Goal: Task Accomplishment & Management: Complete application form

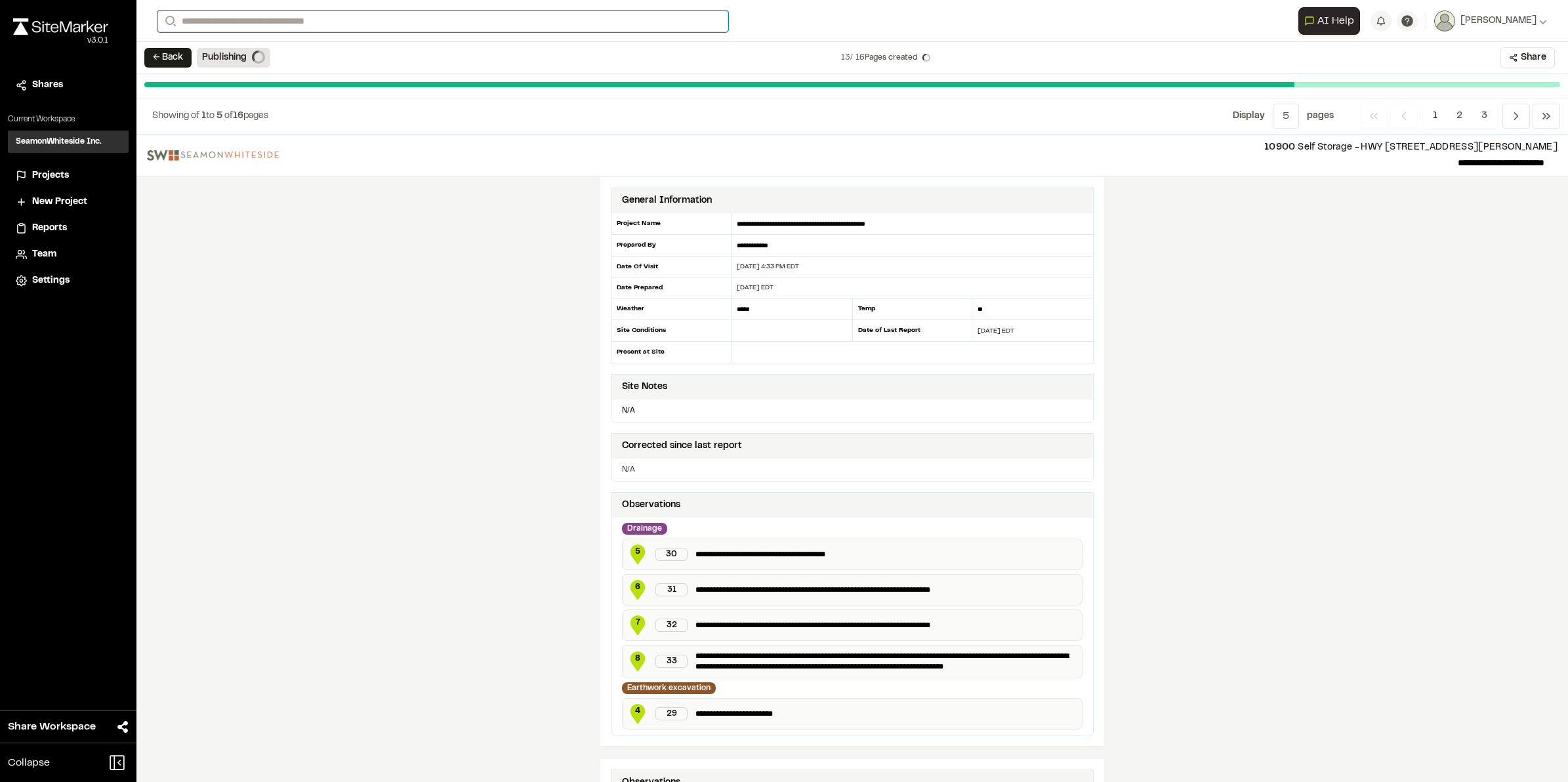
click at [313, 23] on input "Search" at bounding box center [442, 21] width 571 height 22
type input "**********"
click at [284, 40] on div "12225 12186 [GEOGRAPHIC_DATA] [PERSON_NAME][GEOGRAPHIC_DATA] , [GEOGRAPHIC_DATA]" at bounding box center [307, 59] width 298 height 41
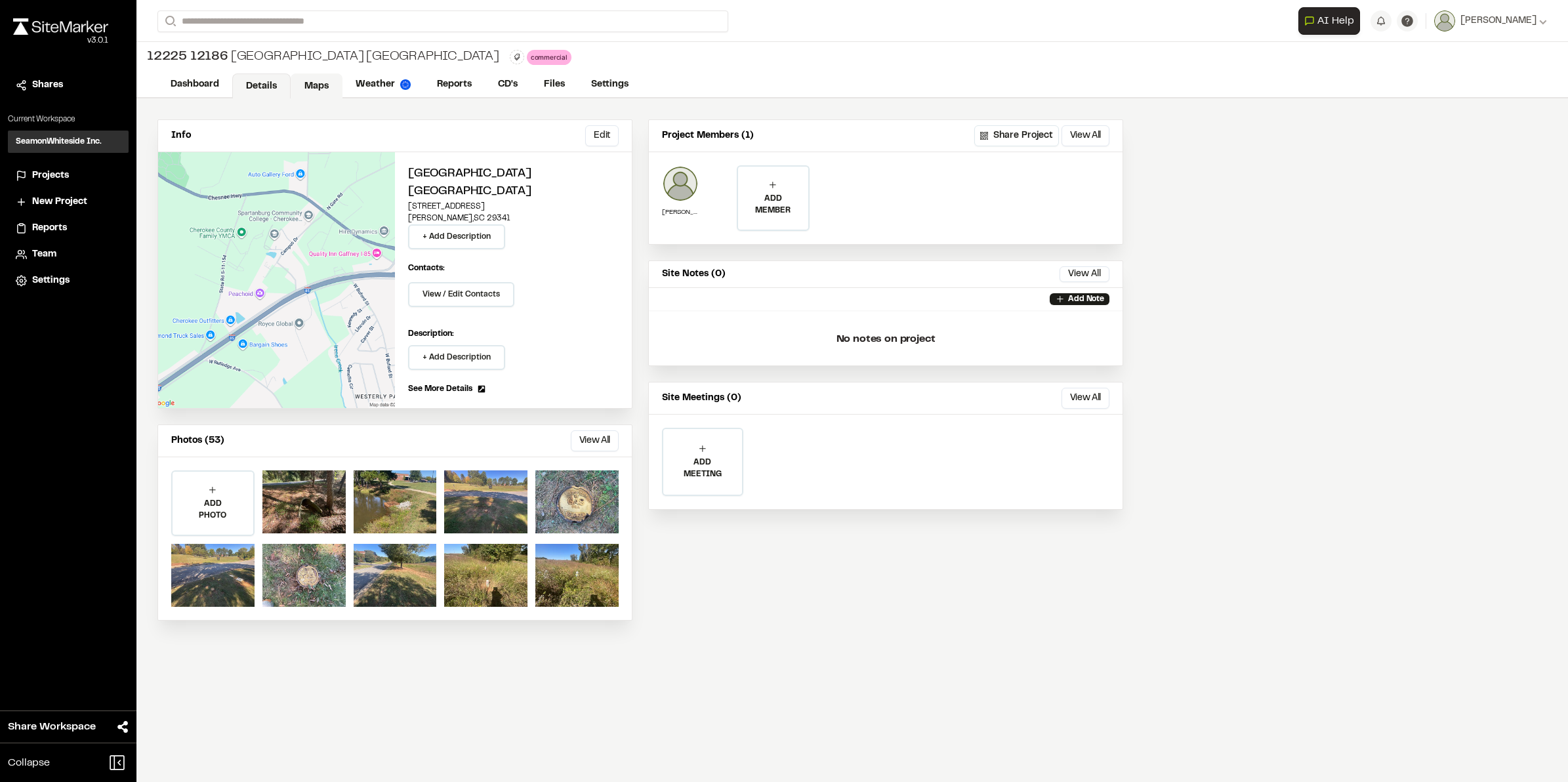
click at [307, 83] on link "Maps" at bounding box center [316, 86] width 52 height 25
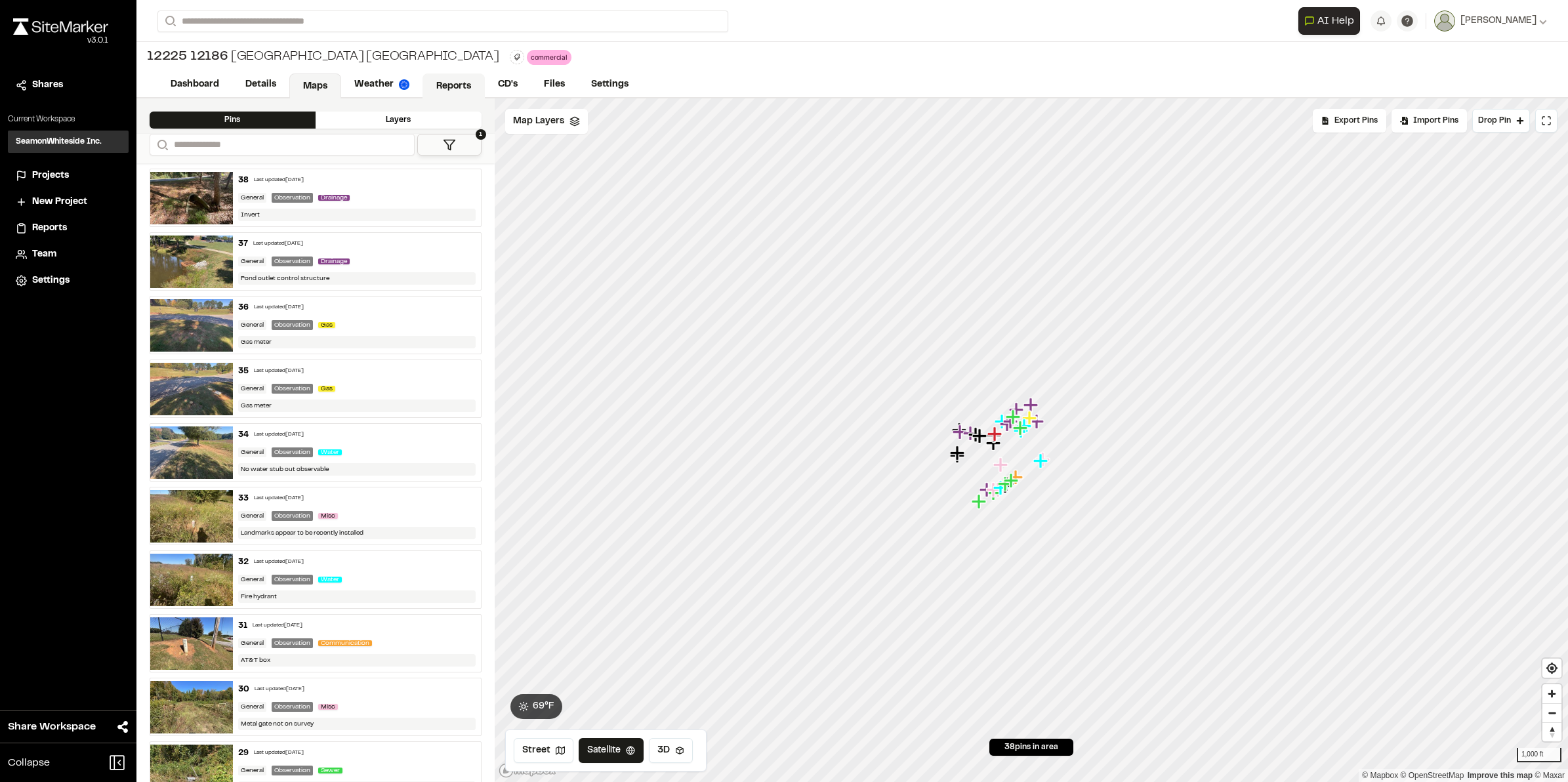
click at [456, 84] on link "Reports" at bounding box center [454, 86] width 63 height 25
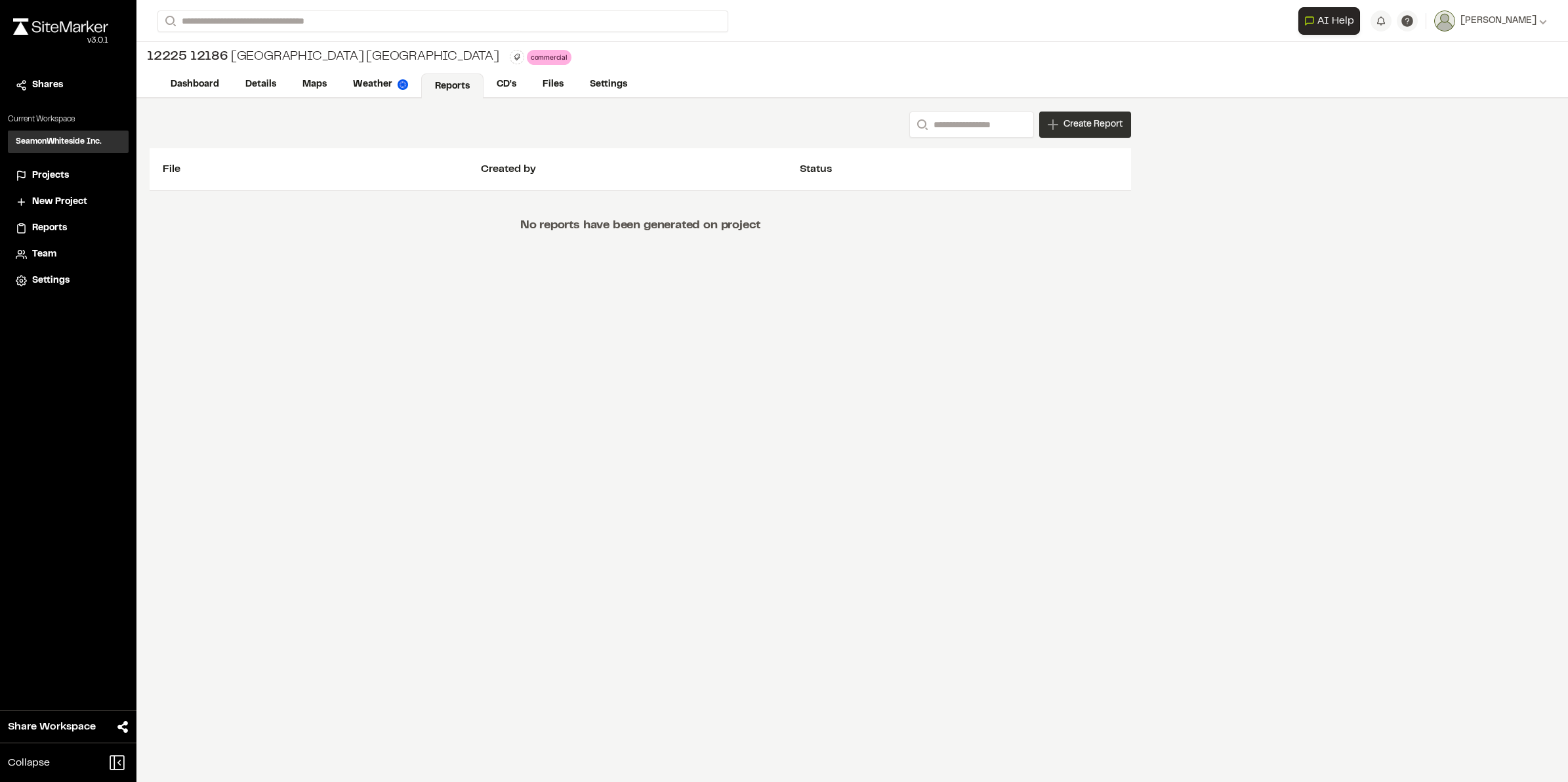
click at [1103, 120] on span "Create Report" at bounding box center [1094, 124] width 59 height 14
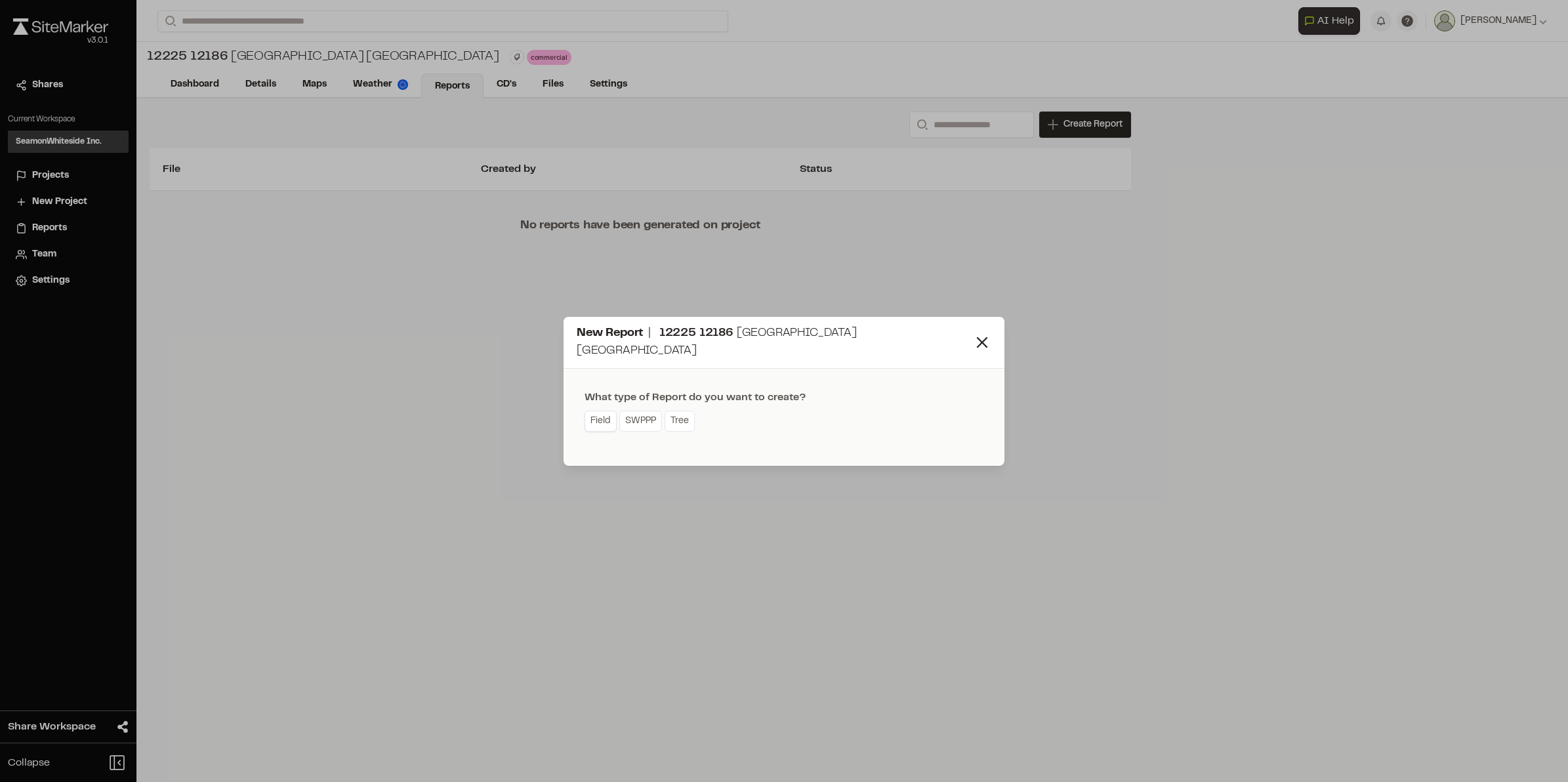
click at [597, 419] on link "Field" at bounding box center [601, 421] width 32 height 21
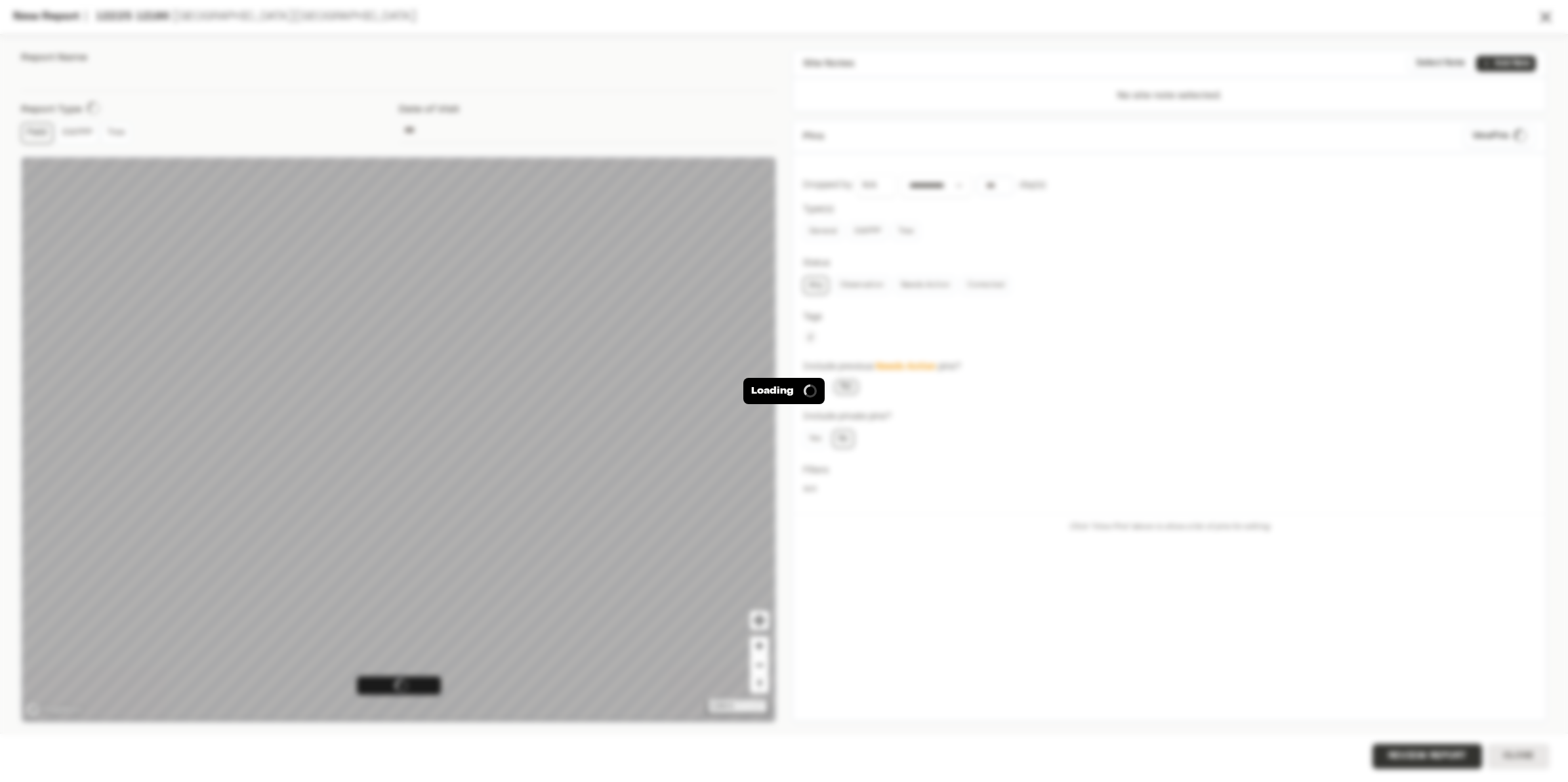
type input "**********"
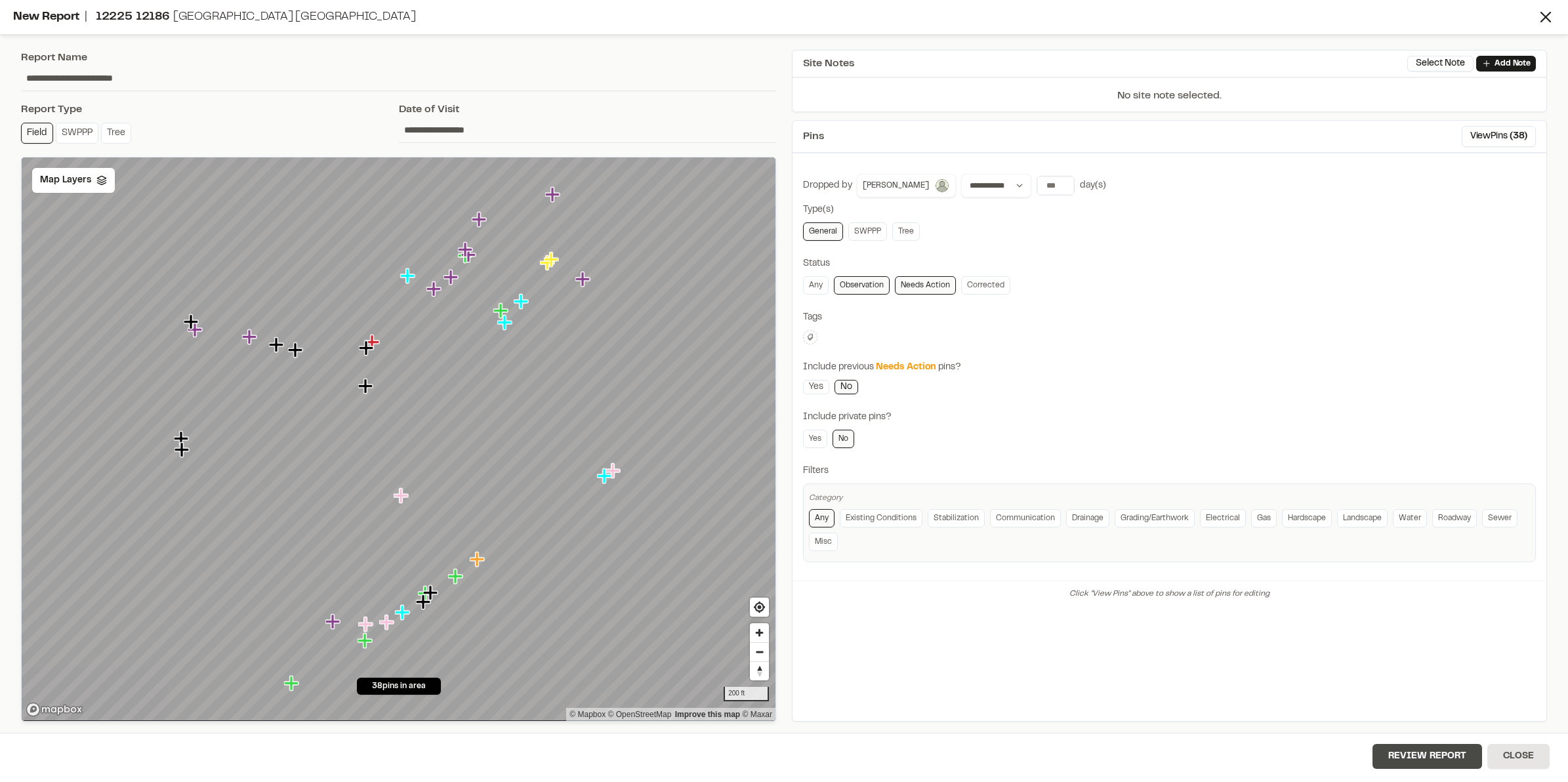
click at [1424, 756] on button "Review Report" at bounding box center [1428, 756] width 110 height 25
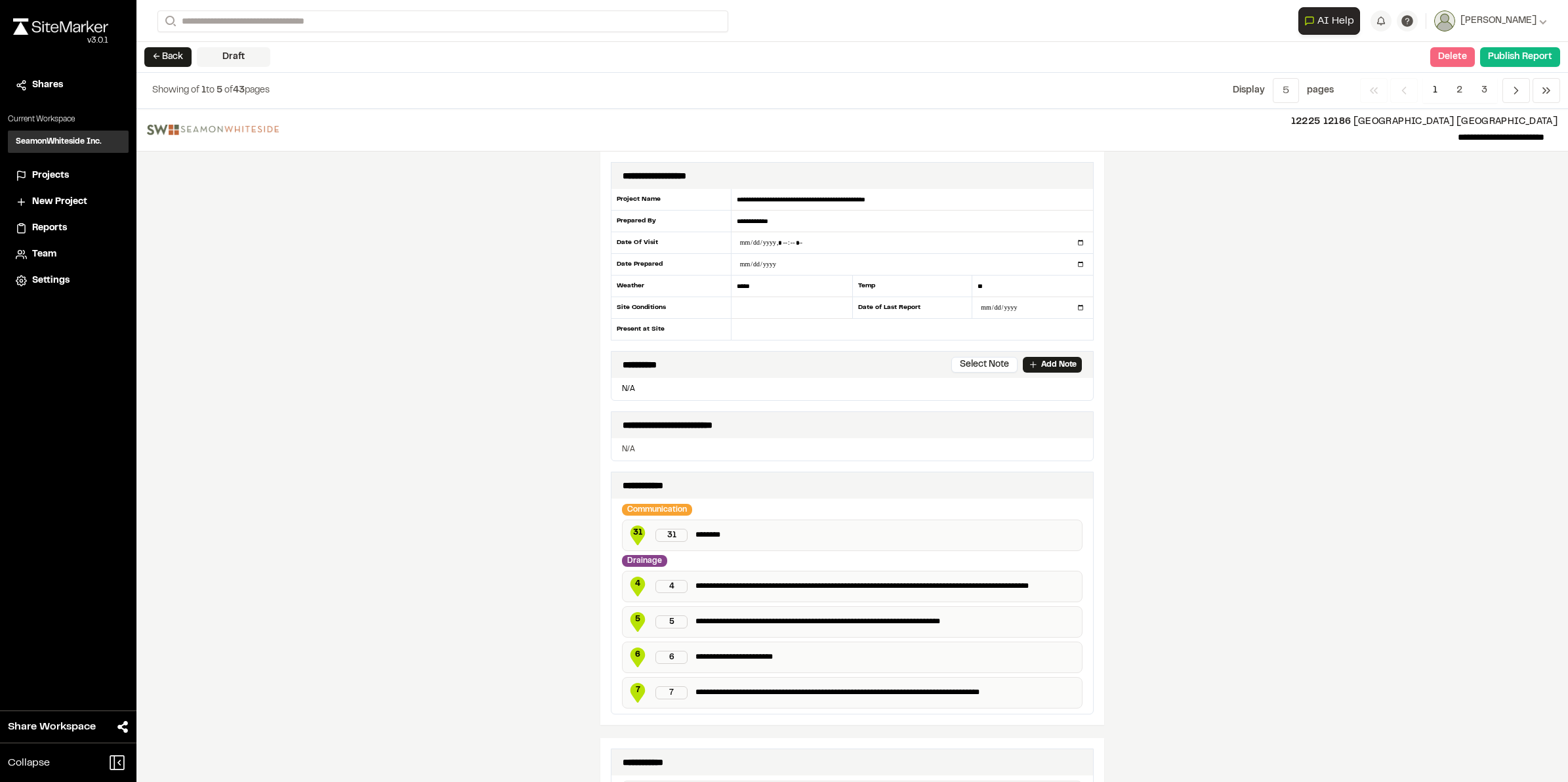
click at [1455, 60] on button "Delete" at bounding box center [1453, 57] width 45 height 20
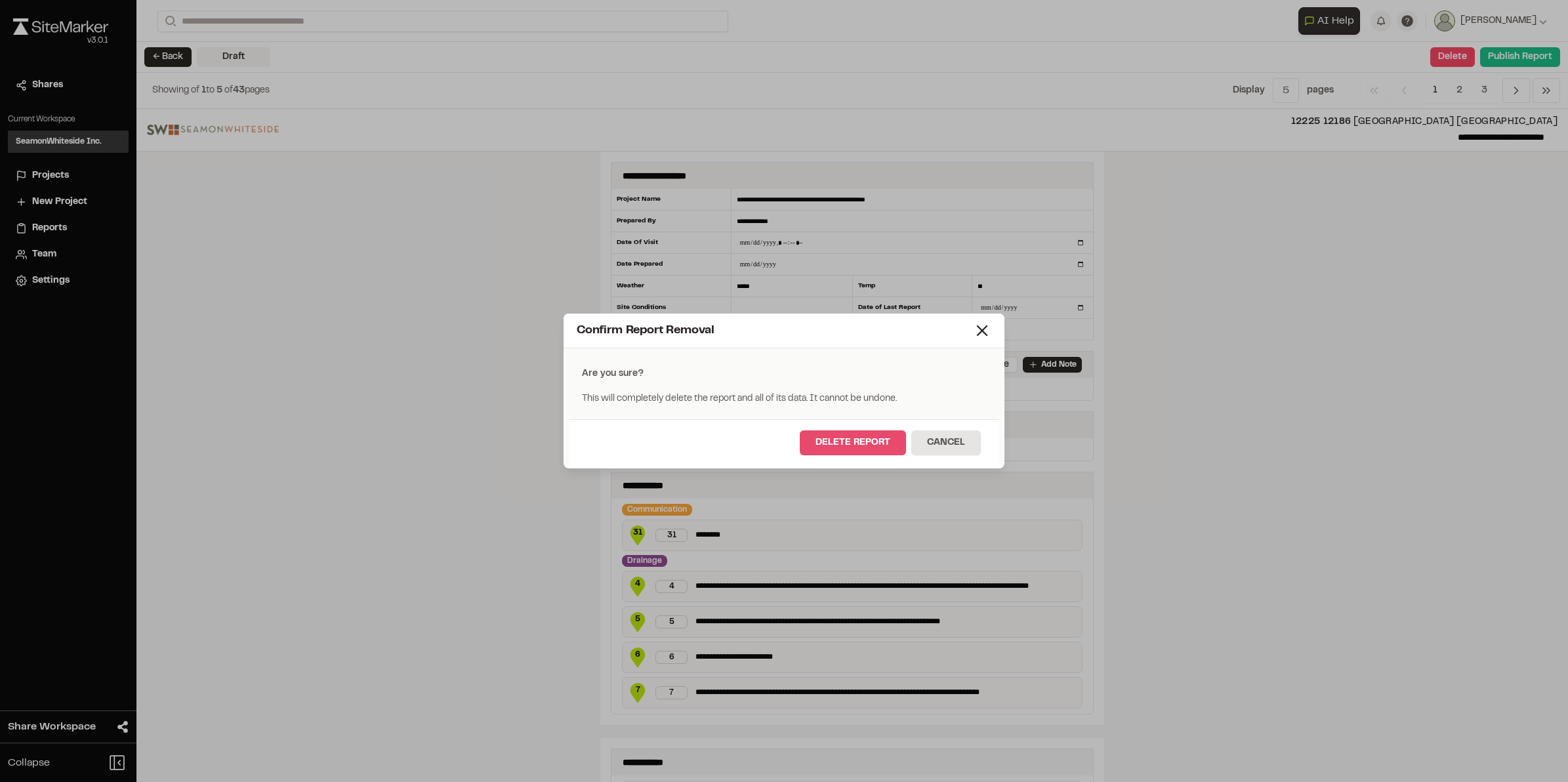
click at [807, 449] on button "Delete Report" at bounding box center [853, 442] width 106 height 25
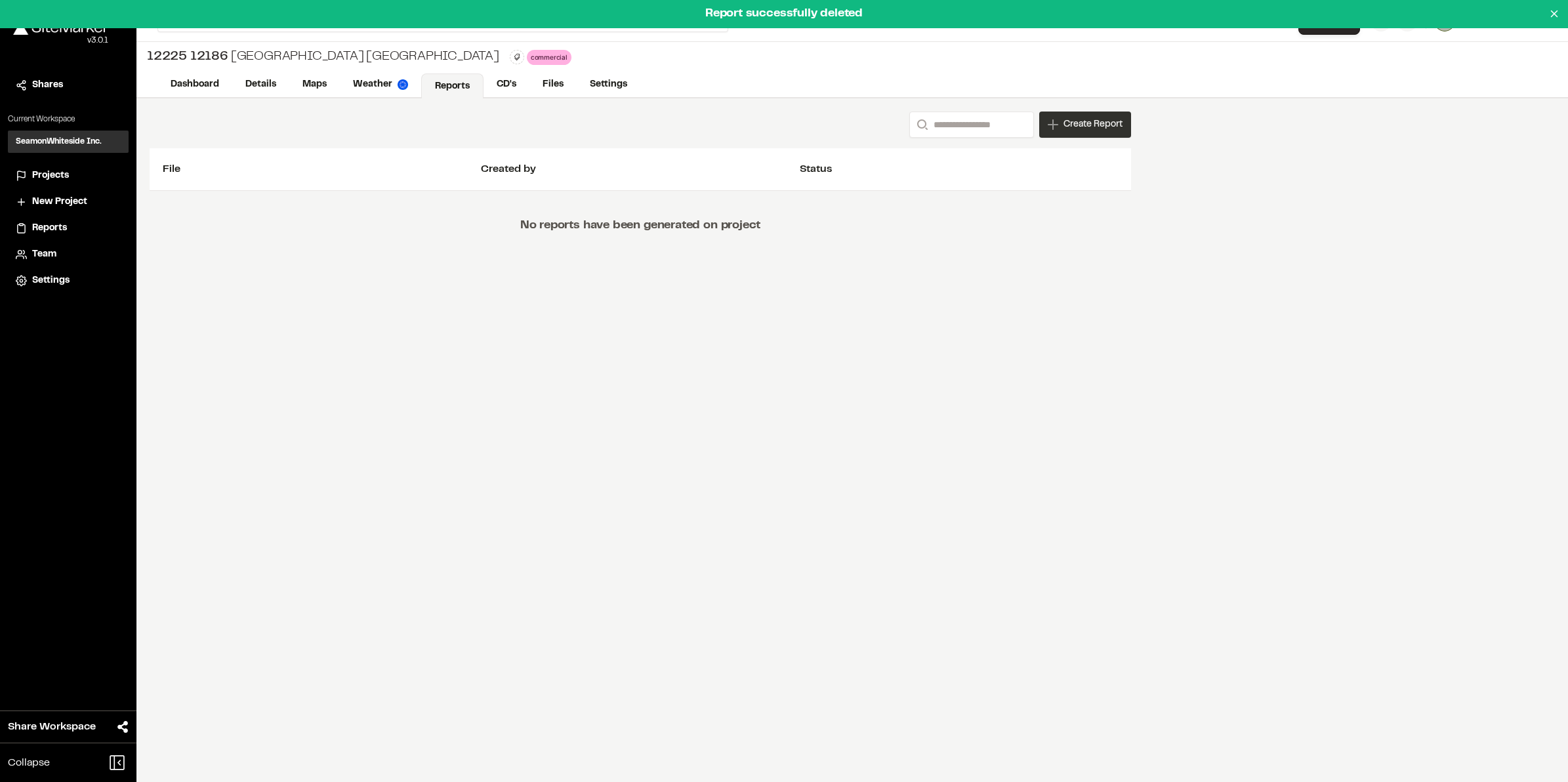
click at [1115, 123] on span "Create Report" at bounding box center [1094, 124] width 59 height 14
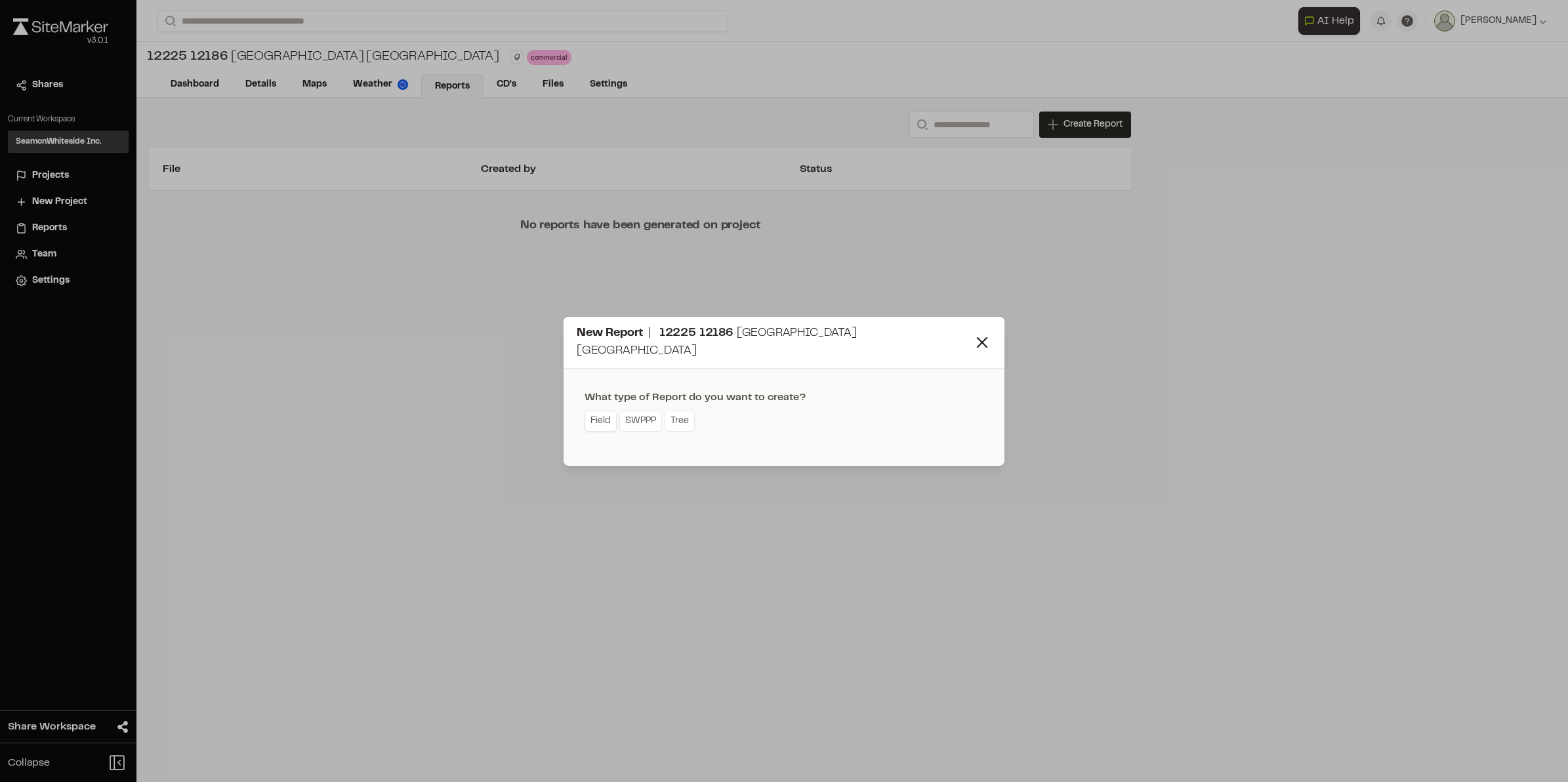
click at [596, 415] on link "Field" at bounding box center [601, 421] width 32 height 21
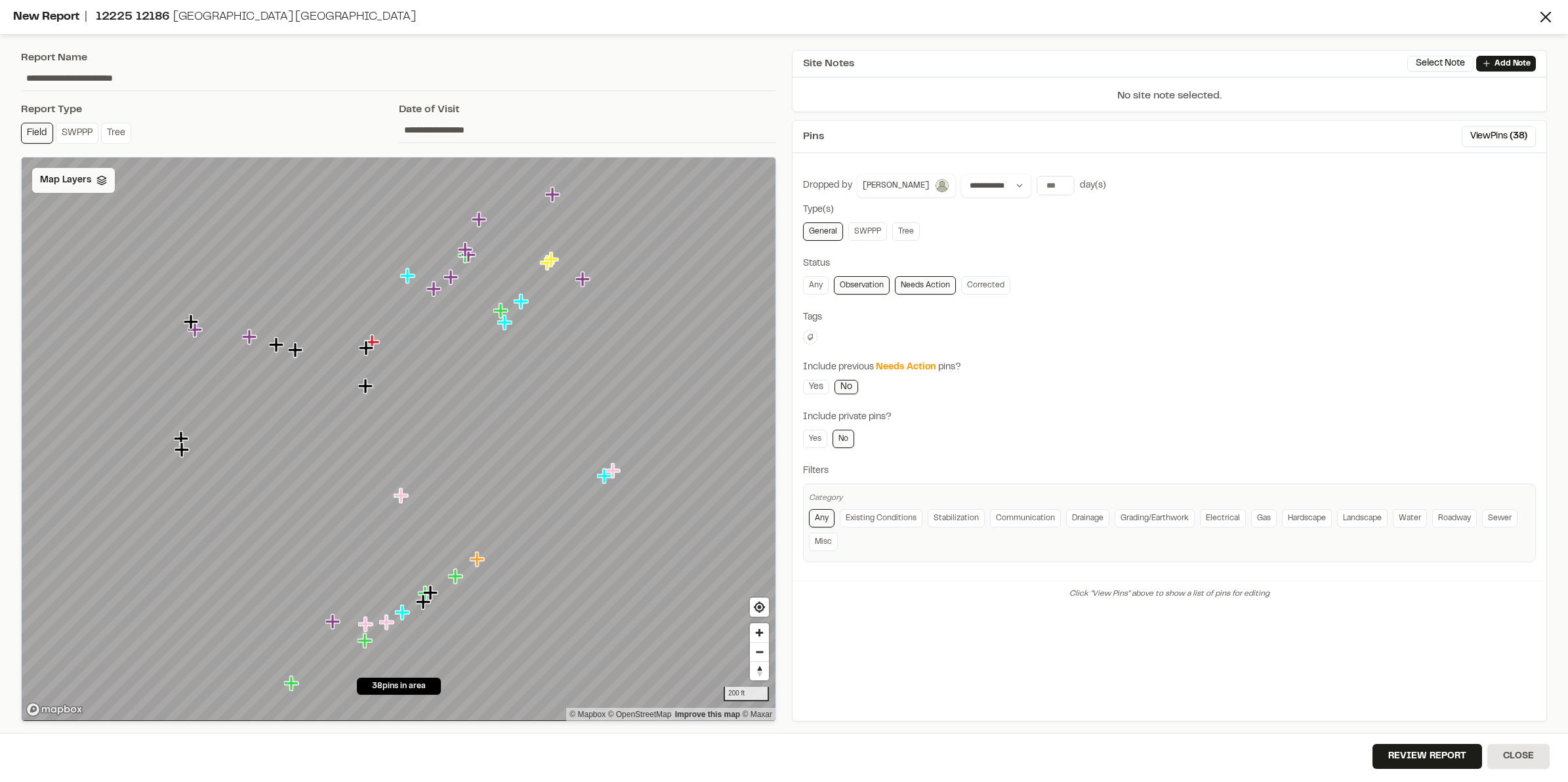
click at [66, 182] on span "Map Layers" at bounding box center [66, 180] width 51 height 14
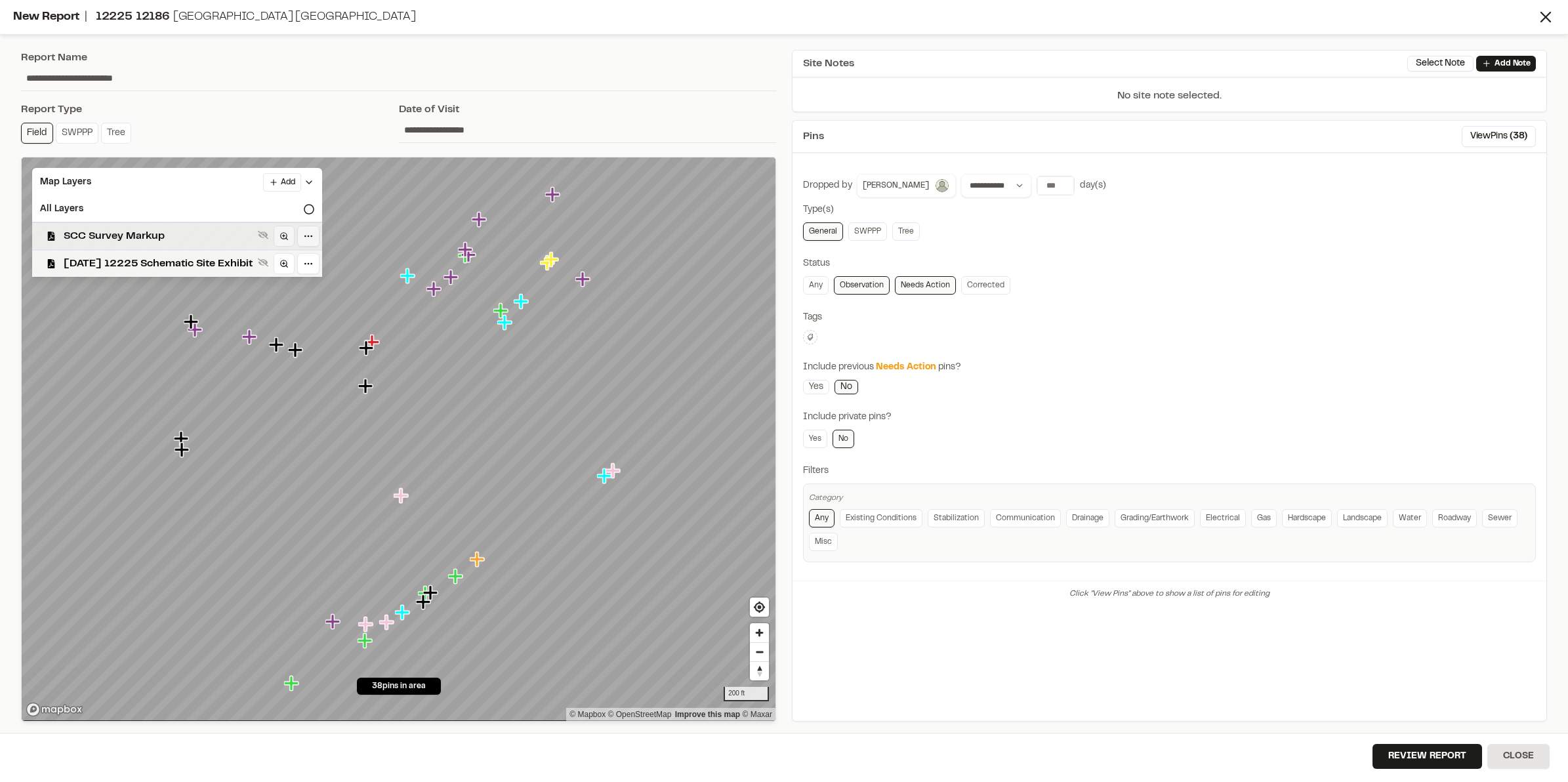
click at [100, 237] on span "SCC Survey Markup" at bounding box center [158, 237] width 189 height 16
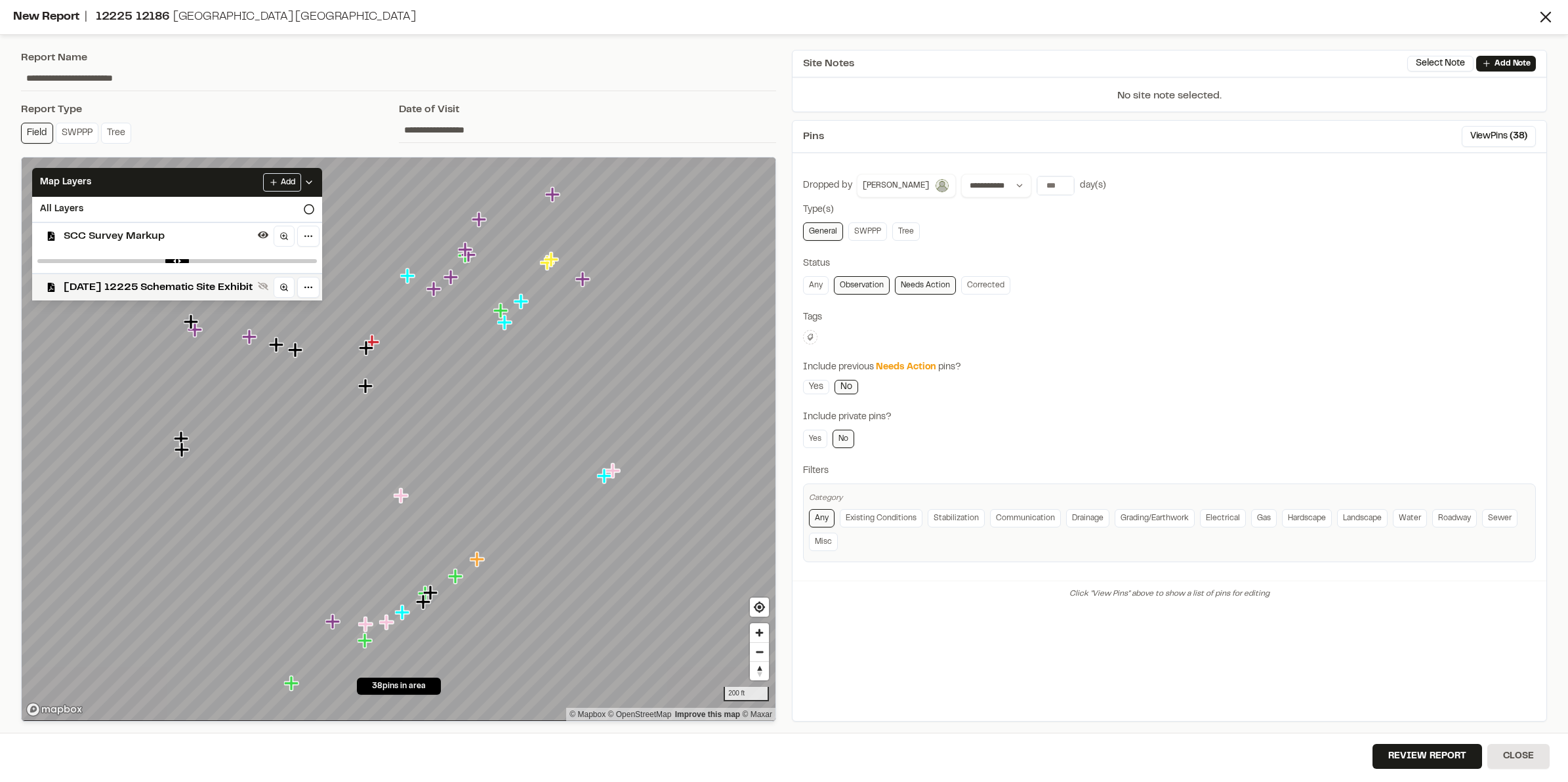
click at [1278, 344] on div at bounding box center [1169, 337] width 733 height 14
click at [315, 180] on icon at bounding box center [309, 182] width 10 height 10
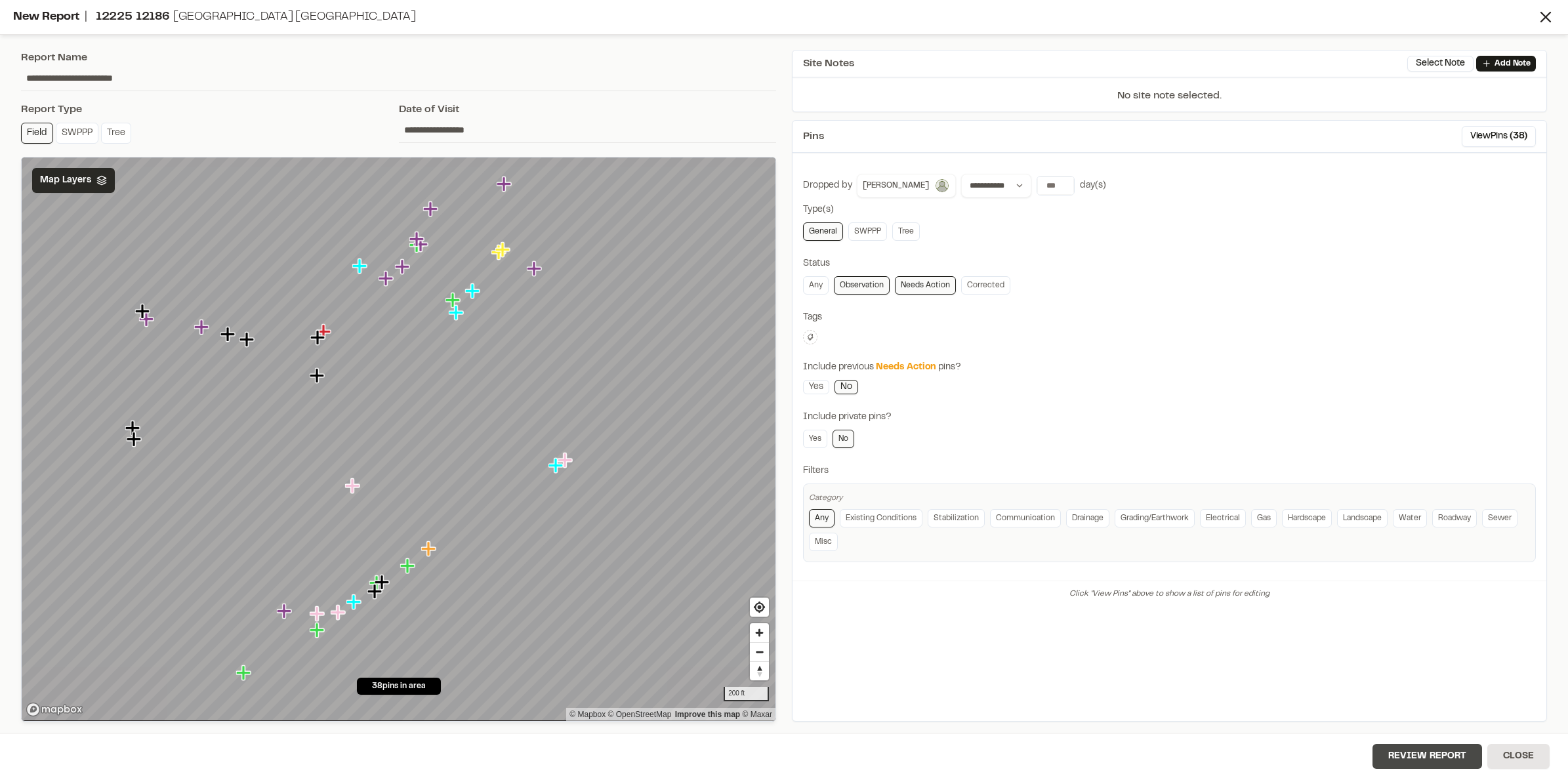
click at [1419, 762] on button "Review Report" at bounding box center [1428, 756] width 110 height 25
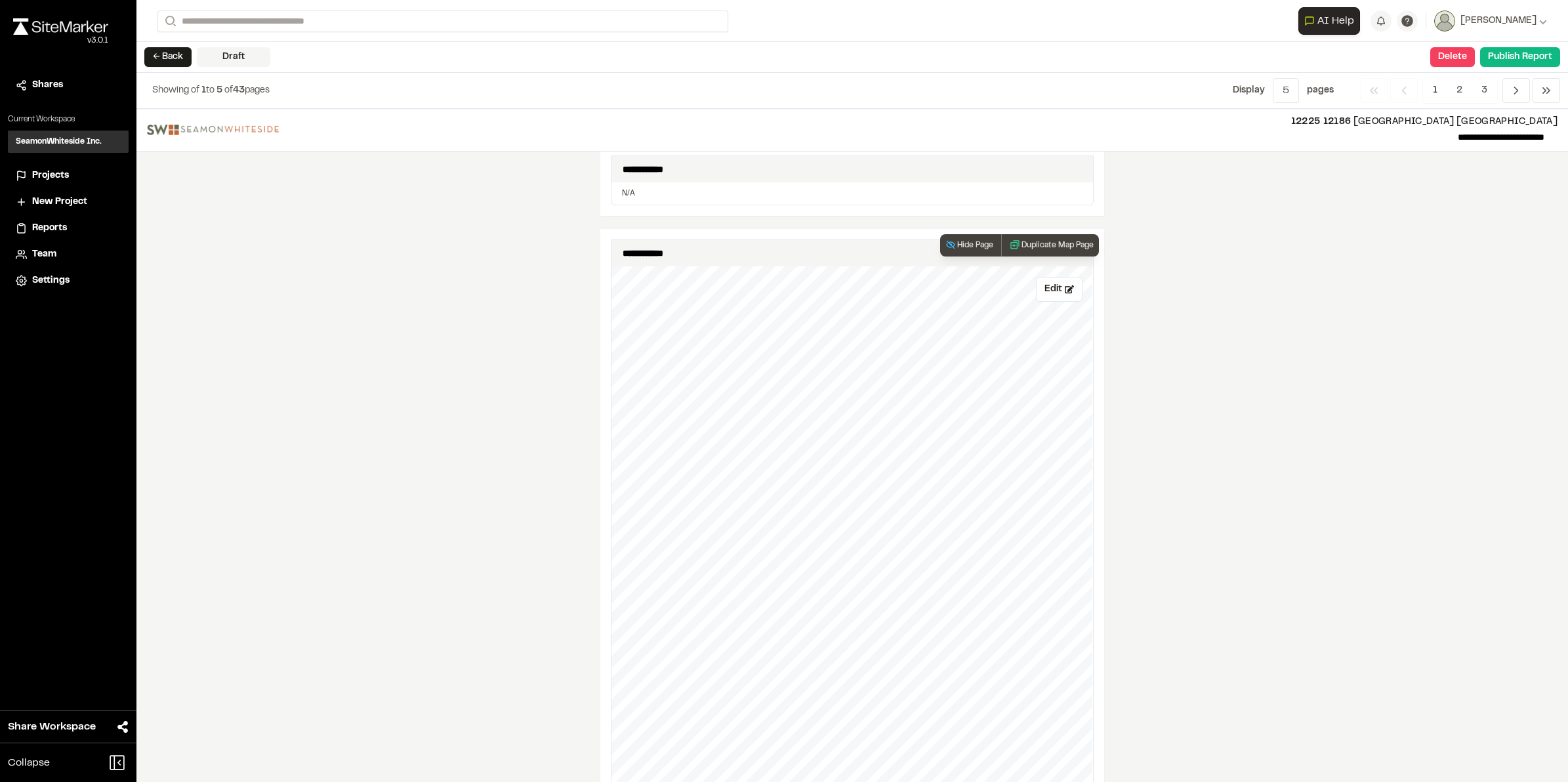
scroll to position [2269, 0]
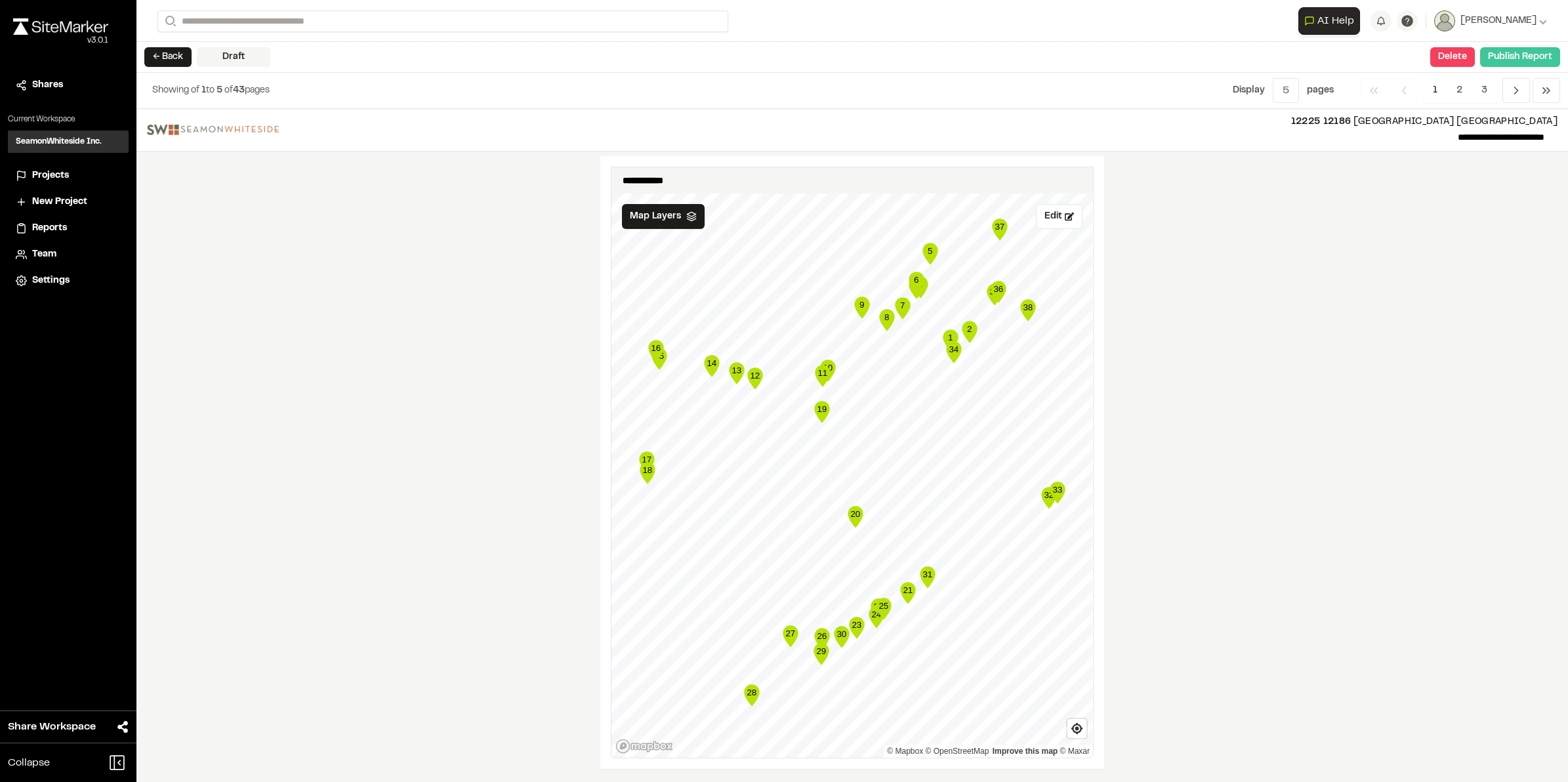
click at [1521, 57] on button "Publish Report" at bounding box center [1521, 57] width 80 height 20
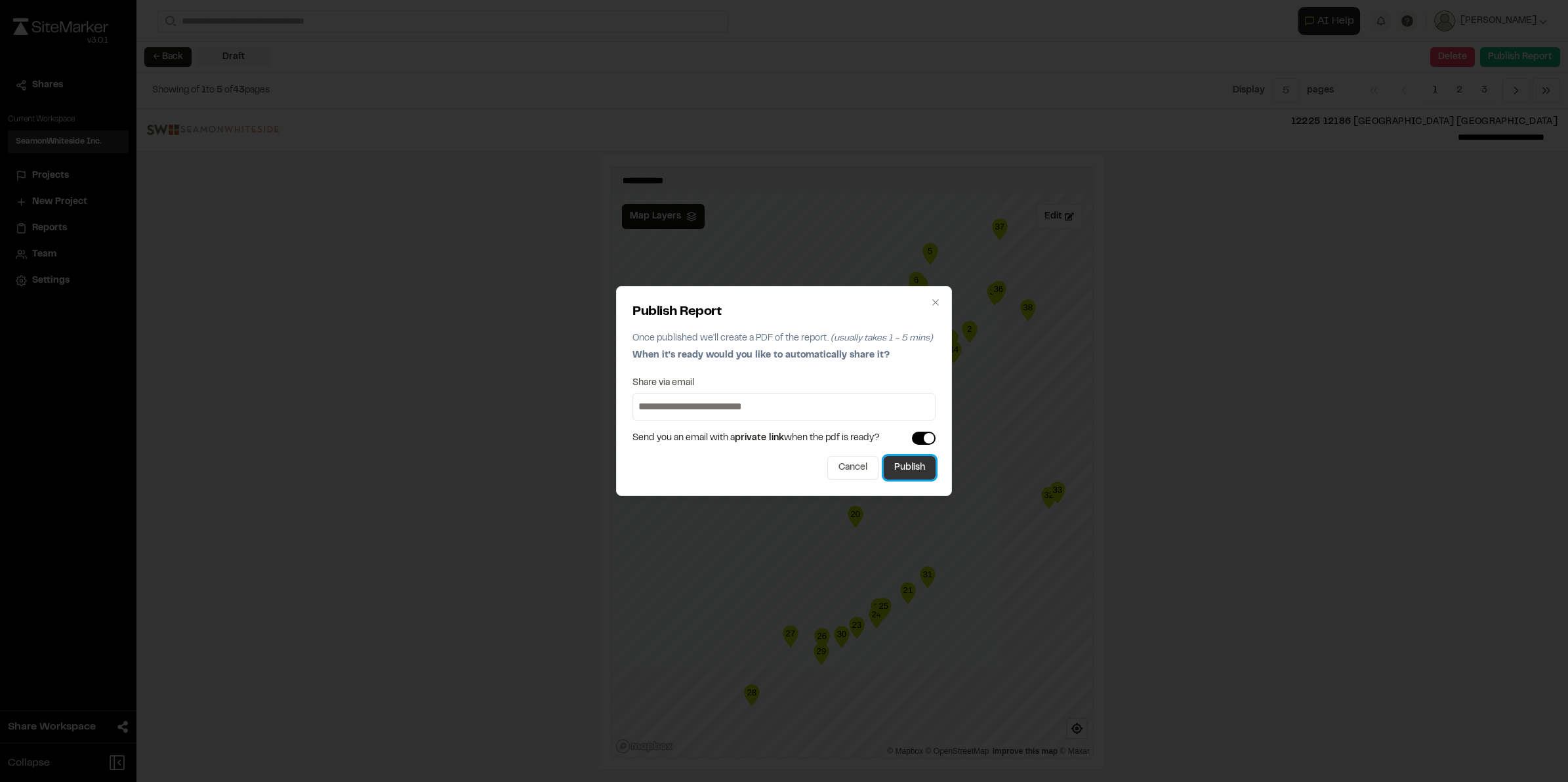
click at [904, 466] on button "Publish" at bounding box center [910, 467] width 52 height 23
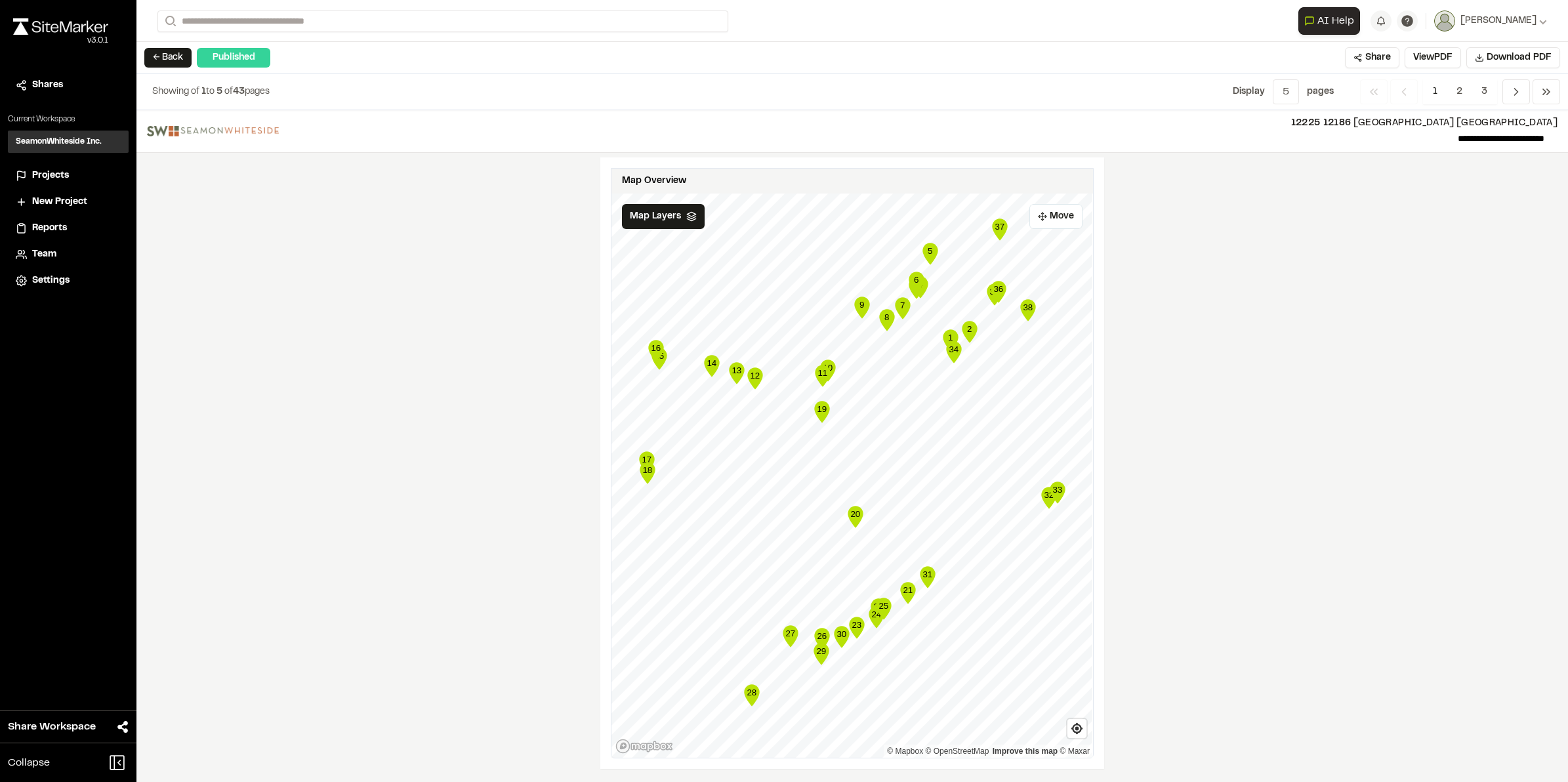
scroll to position [2257, 0]
click at [1381, 56] on button "Share" at bounding box center [1372, 58] width 55 height 21
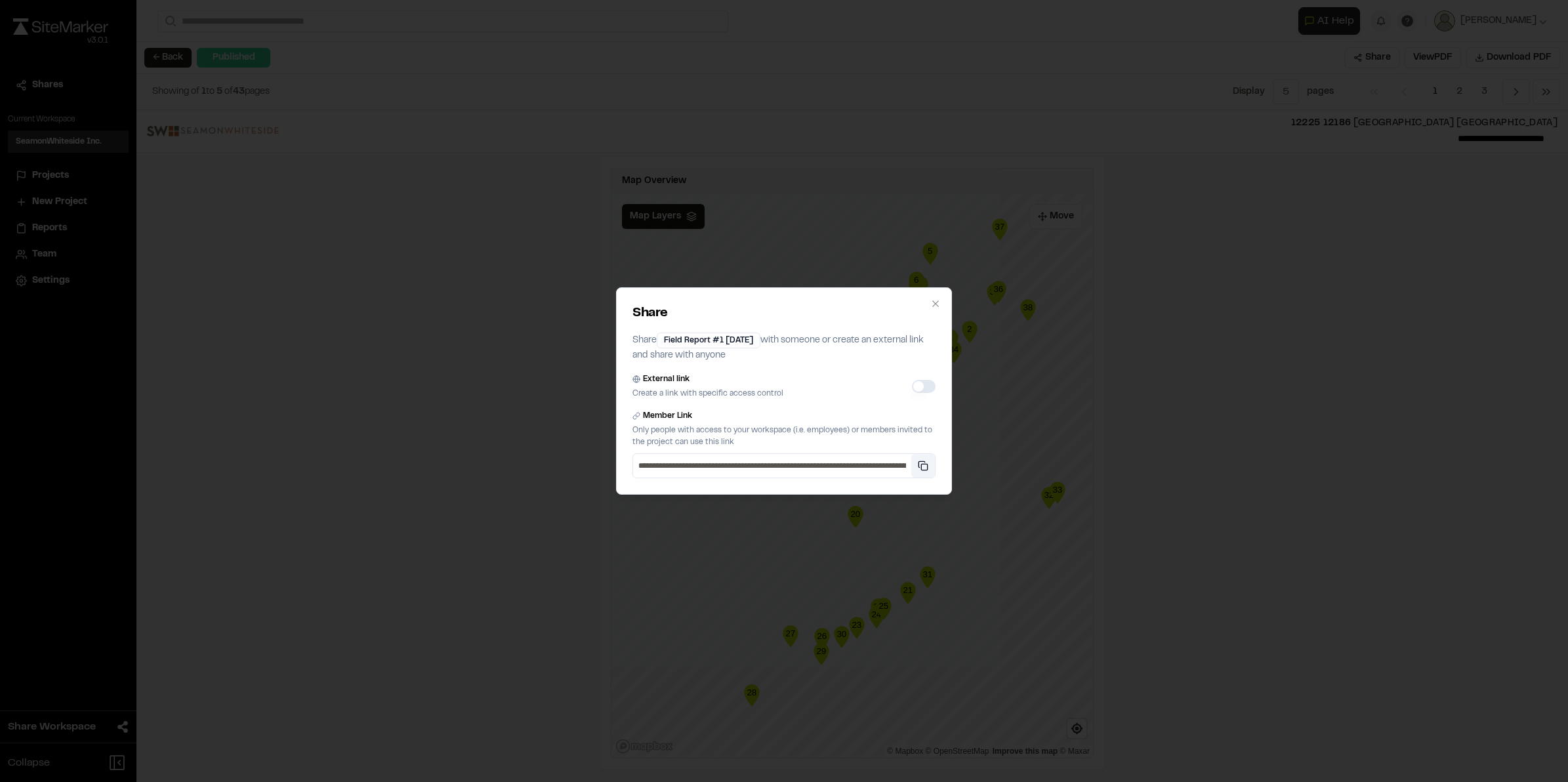
click at [923, 466] on button "Copy private link" at bounding box center [923, 465] width 23 height 23
click at [303, 341] on div "**********" at bounding box center [784, 391] width 1568 height 782
